Goal: Task Accomplishment & Management: Complete application form

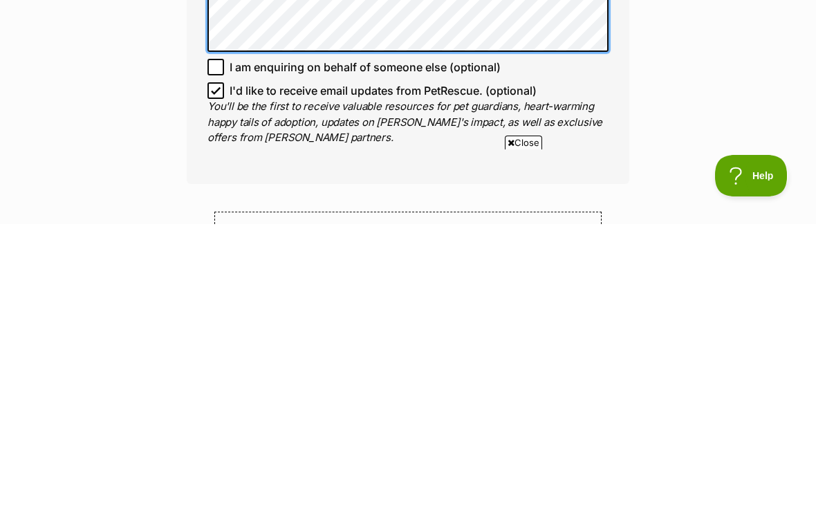
scroll to position [832, 0]
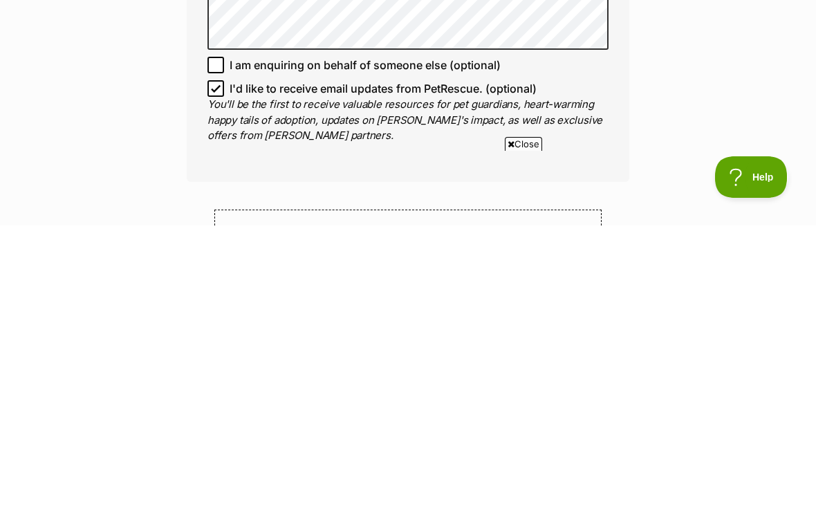
click at [223, 370] on input "I'd like to receive email updates from PetRescue. (optional)" at bounding box center [215, 378] width 17 height 17
checkbox input "false"
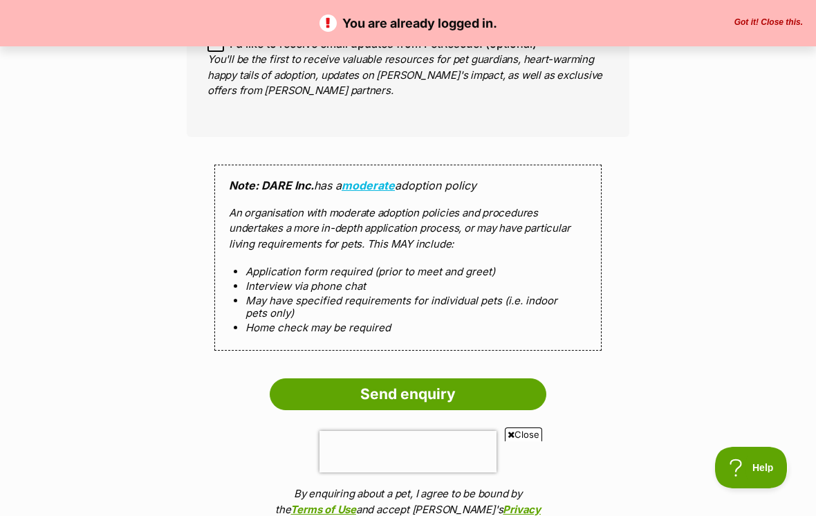
scroll to position [1167, 0]
click at [437, 377] on input "Send enquiry" at bounding box center [408, 393] width 276 height 32
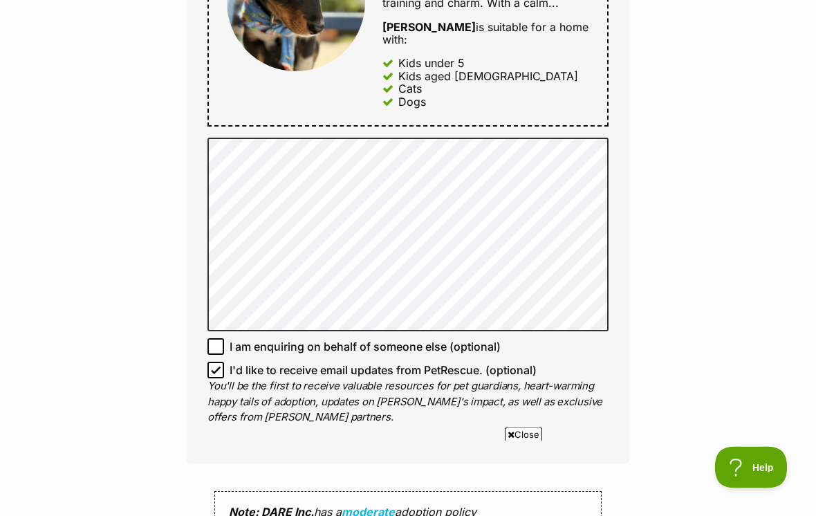
scroll to position [968, 0]
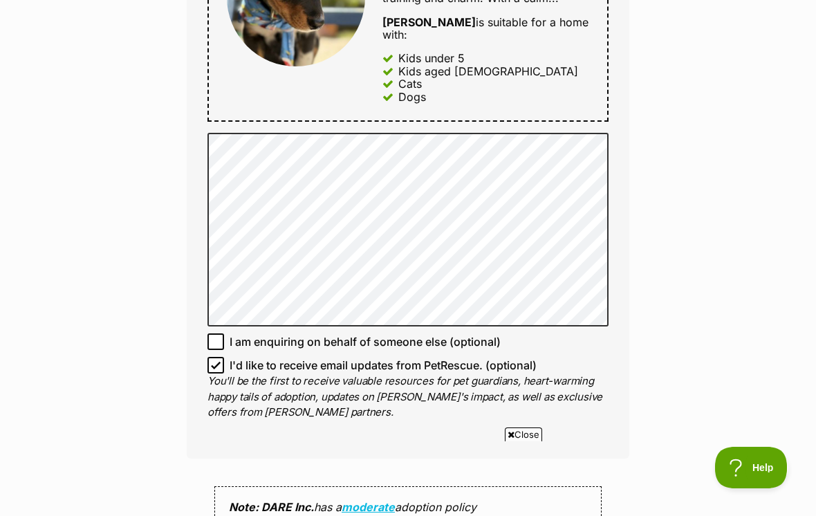
click at [209, 357] on input "I'd like to receive email updates from PetRescue. (optional)" at bounding box center [215, 365] width 17 height 17
checkbox input "false"
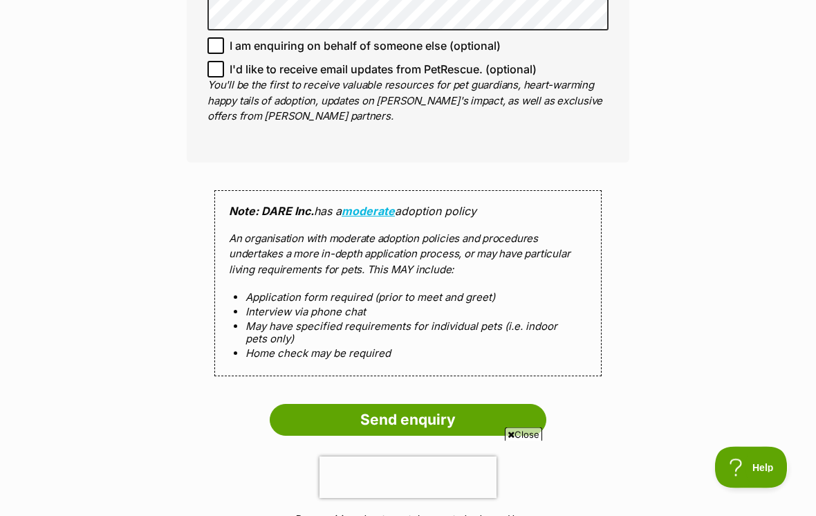
scroll to position [1277, 0]
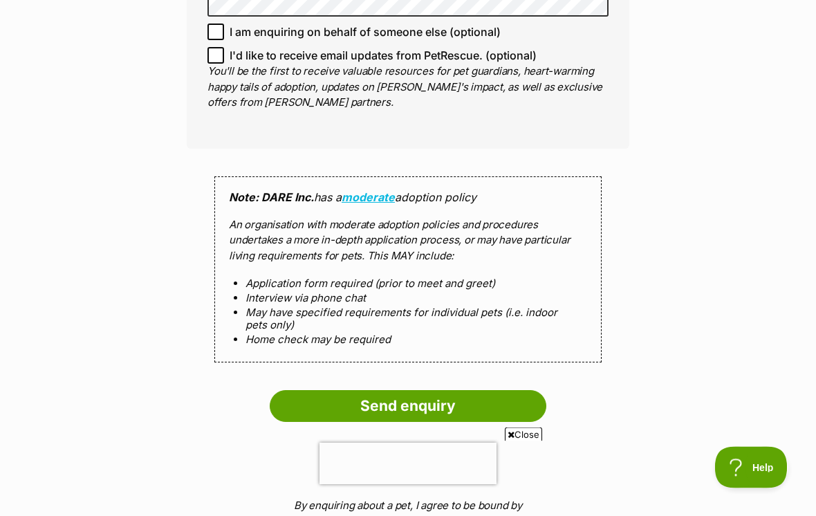
click at [435, 391] on input "Send enquiry" at bounding box center [408, 407] width 276 height 32
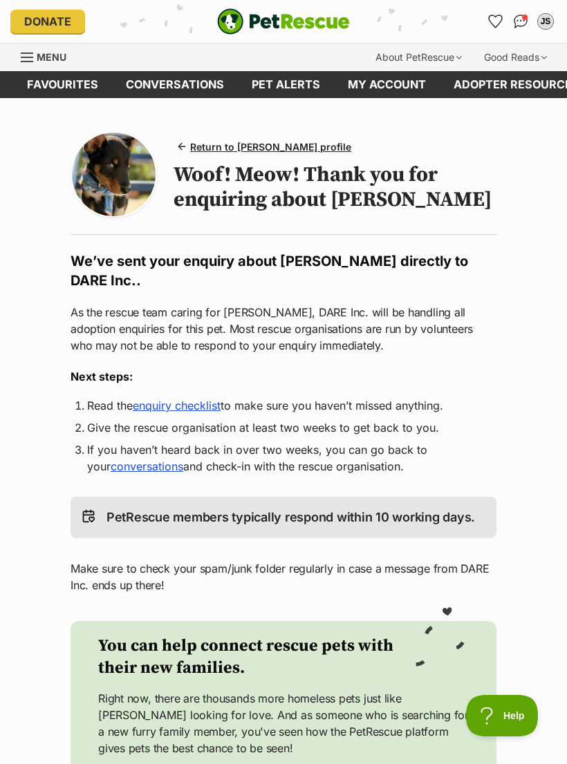
click at [120, 171] on img at bounding box center [114, 175] width 84 height 84
click at [212, 144] on span "Return to Kristoff's profile" at bounding box center [270, 147] width 161 height 15
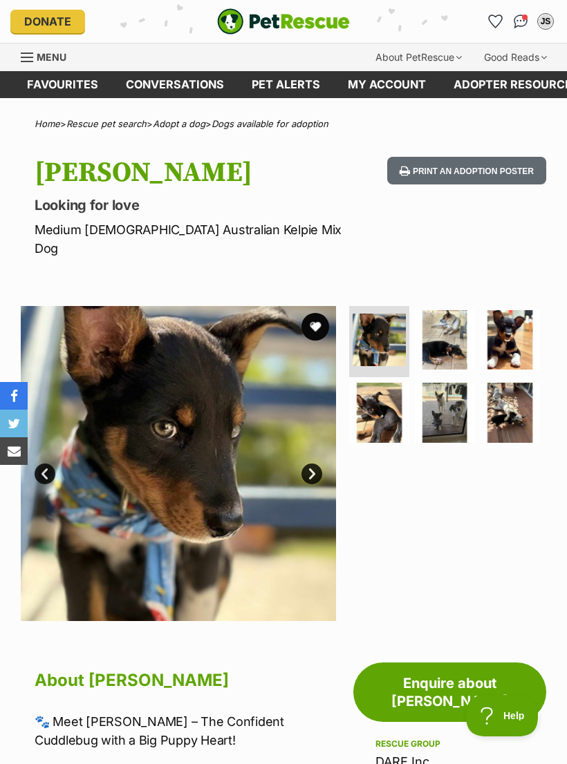
click at [489, 320] on img at bounding box center [510, 340] width 60 height 60
